Goal: Information Seeking & Learning: Find specific fact

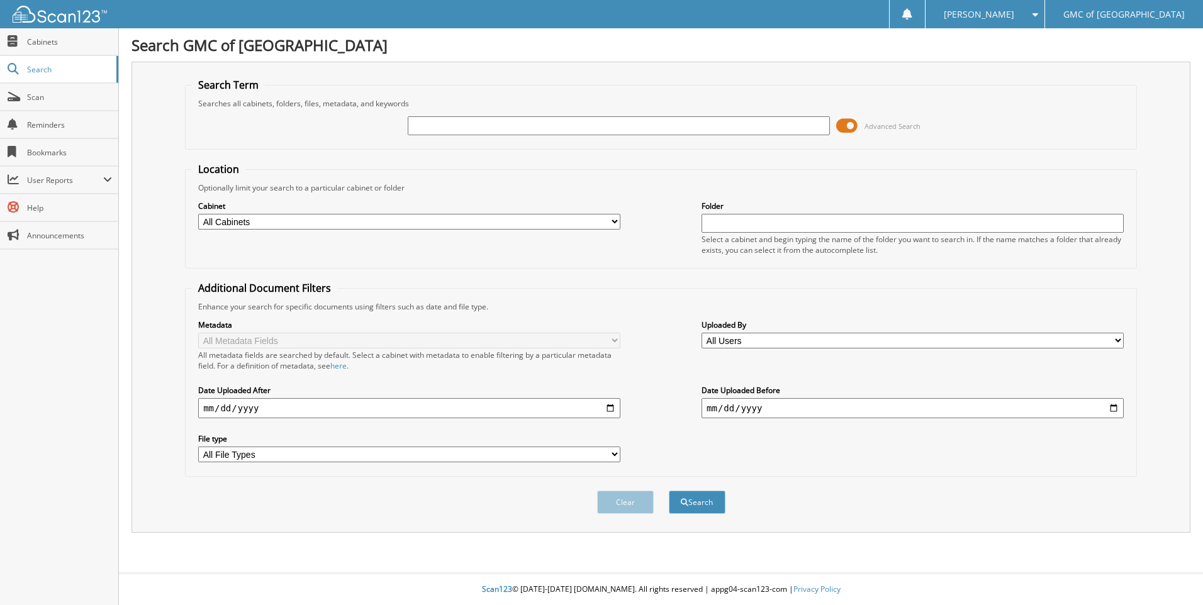
click at [500, 130] on input "text" at bounding box center [619, 125] width 422 height 19
click at [857, 127] on span at bounding box center [846, 125] width 21 height 19
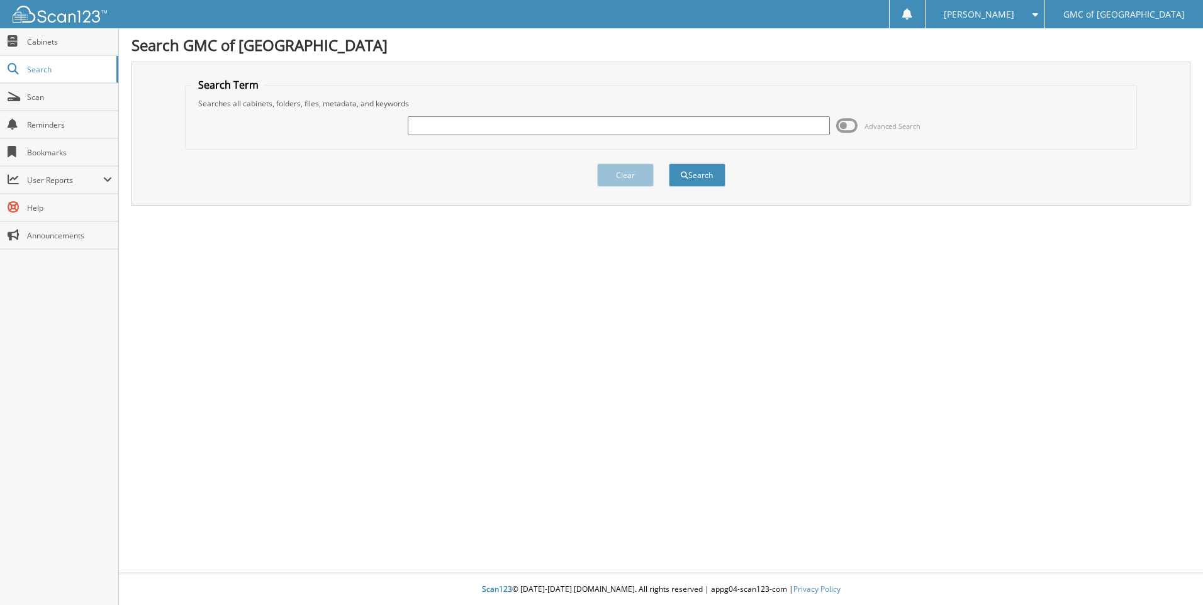
click at [742, 123] on input "text" at bounding box center [619, 125] width 422 height 19
type input "608450"
click at [669, 164] on button "Search" at bounding box center [697, 175] width 57 height 23
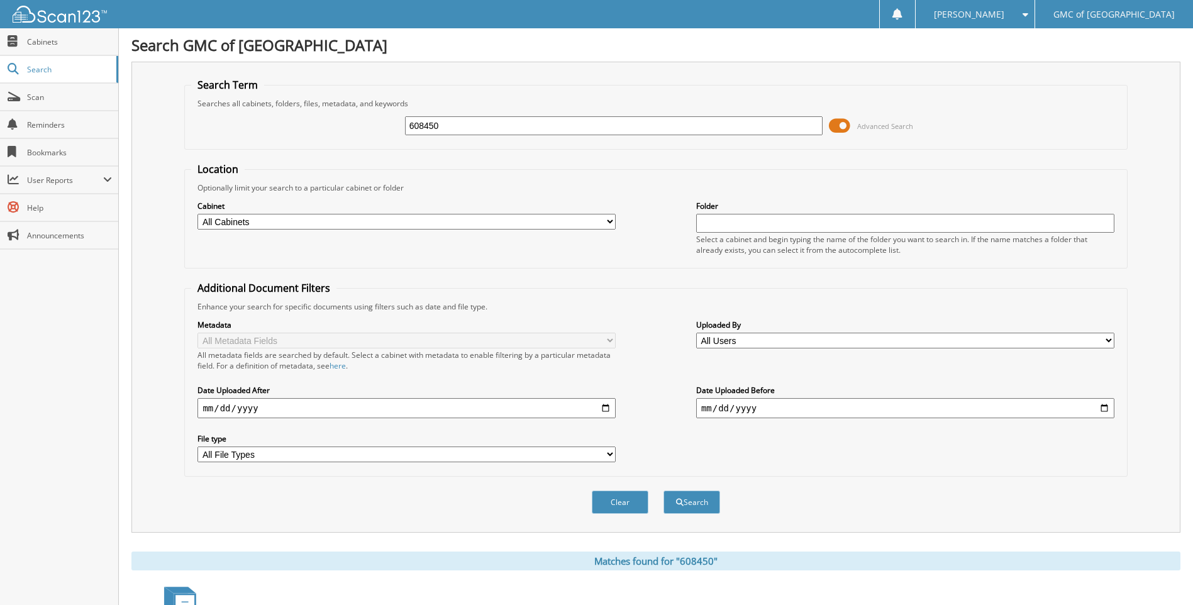
click at [835, 126] on span at bounding box center [839, 125] width 21 height 19
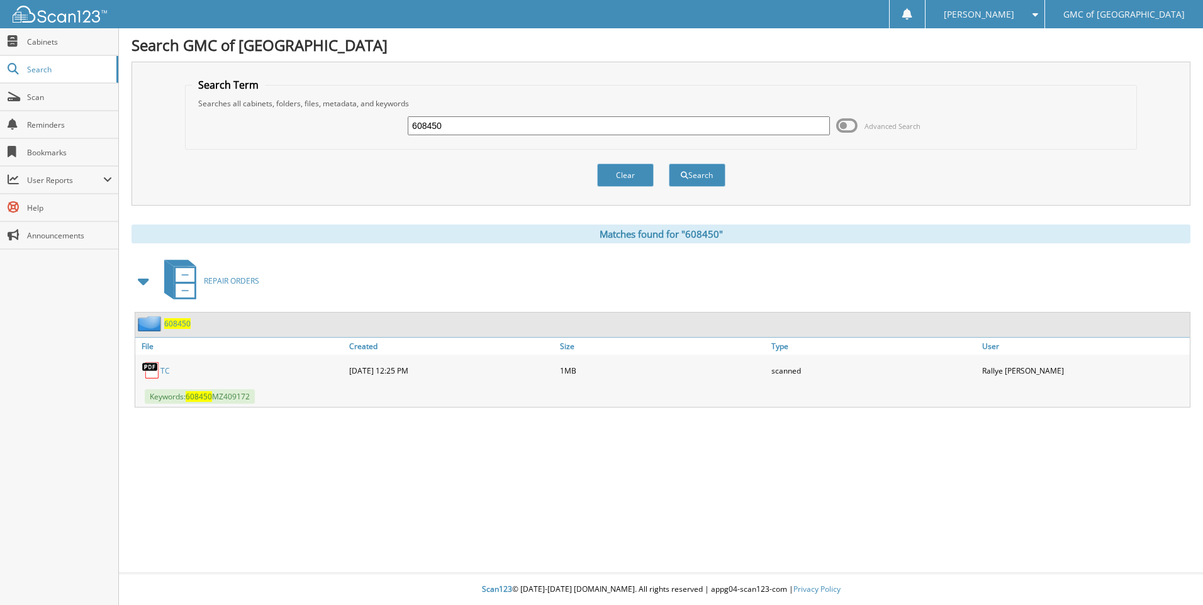
click at [167, 371] on link "TC" at bounding box center [164, 371] width 9 height 11
click at [628, 180] on button "Clear" at bounding box center [625, 175] width 57 height 23
